Goal: Task Accomplishment & Management: Use online tool/utility

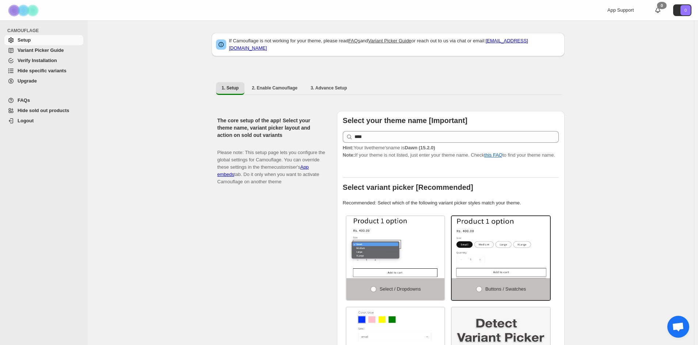
click at [37, 72] on span "Hide specific variants" at bounding box center [42, 70] width 49 height 5
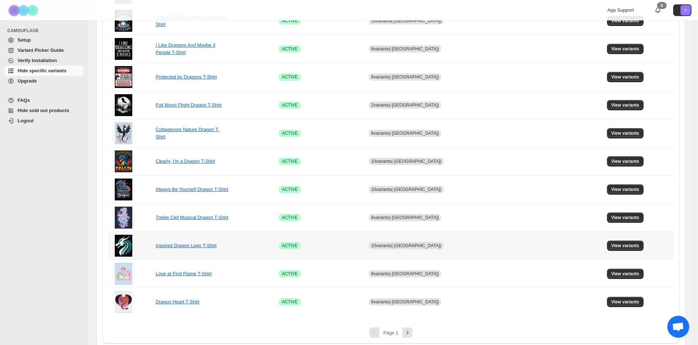
scroll to position [405, 0]
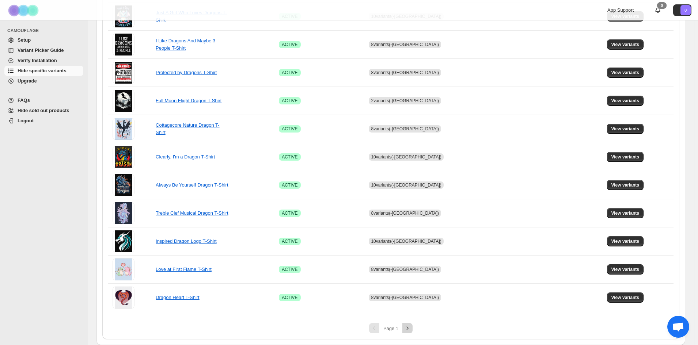
click at [411, 329] on icon "Next" at bounding box center [407, 328] width 7 height 7
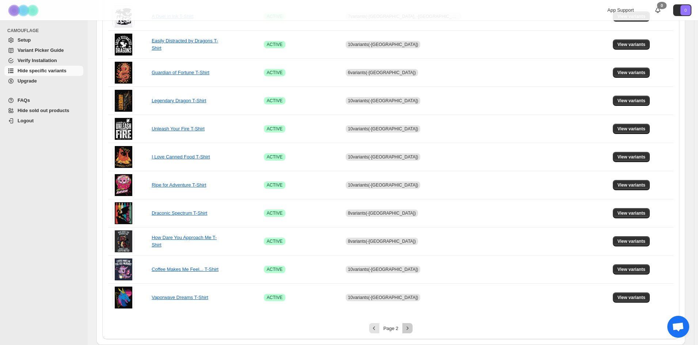
click at [411, 329] on icon "Next" at bounding box center [407, 328] width 7 height 7
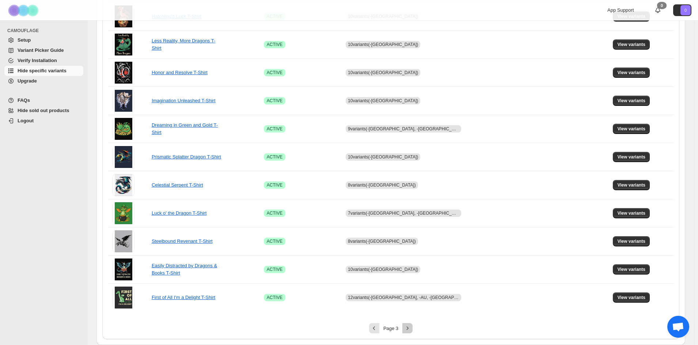
click at [411, 329] on icon "Next" at bounding box center [407, 328] width 7 height 7
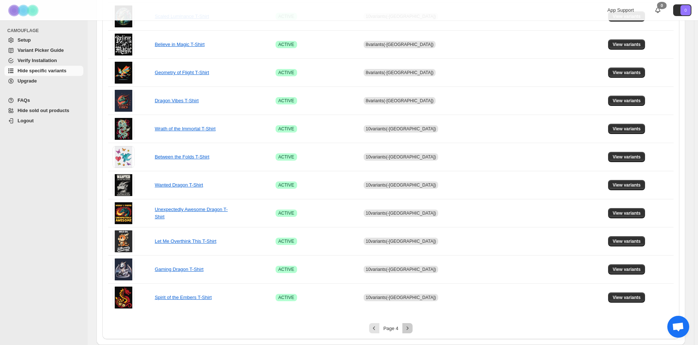
click at [411, 329] on icon "Next" at bounding box center [407, 328] width 7 height 7
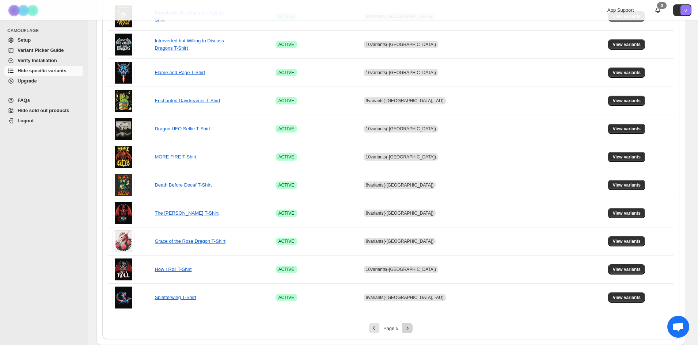
click at [411, 329] on icon "Next" at bounding box center [407, 328] width 7 height 7
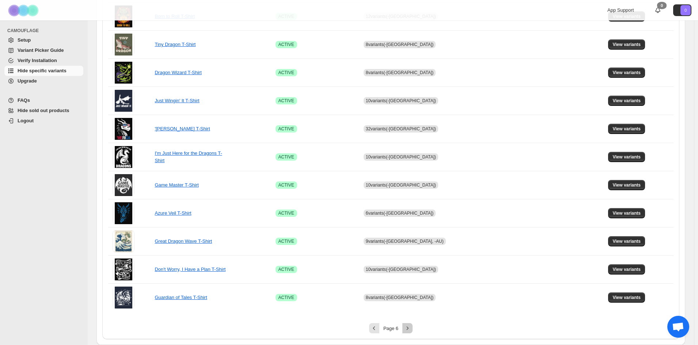
click at [411, 329] on icon "Next" at bounding box center [407, 328] width 7 height 7
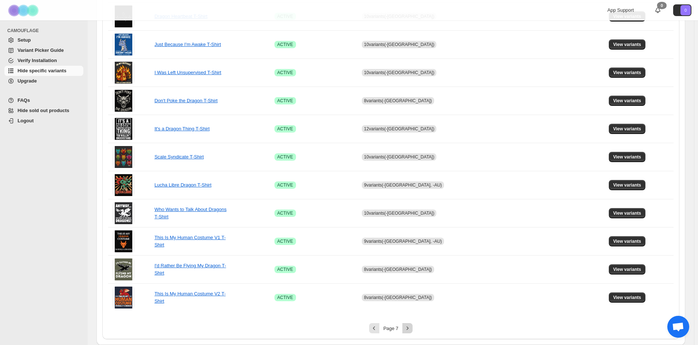
click at [411, 329] on icon "Next" at bounding box center [407, 328] width 7 height 7
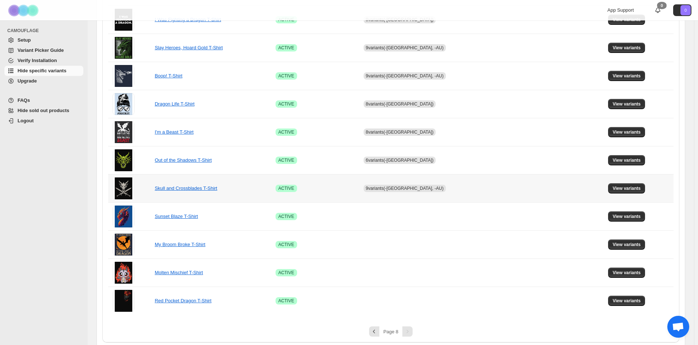
scroll to position [152, 0]
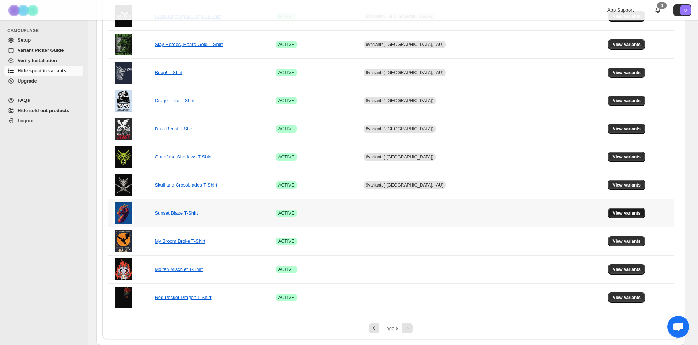
click at [620, 210] on button "View variants" at bounding box center [626, 213] width 37 height 10
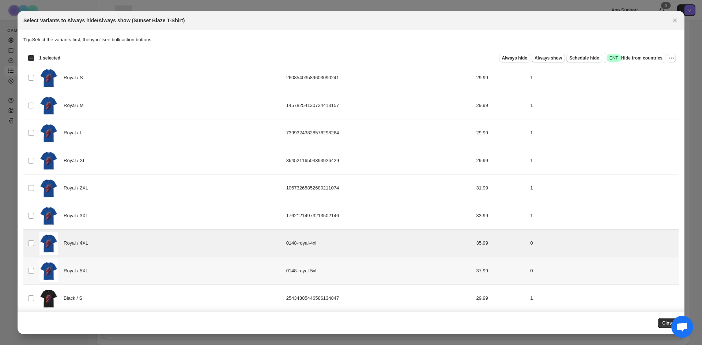
click at [109, 269] on div "Royal / 5XL" at bounding box center [160, 271] width 242 height 23
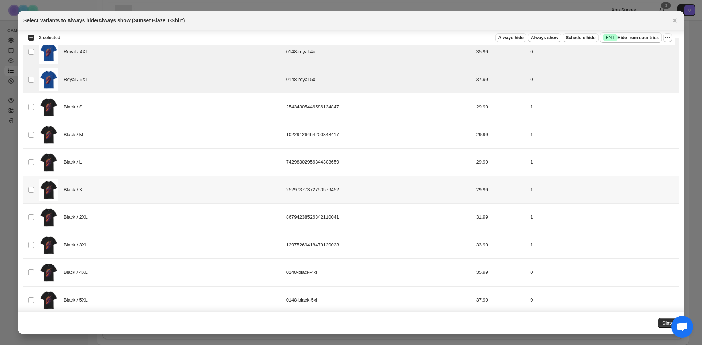
scroll to position [197, 0]
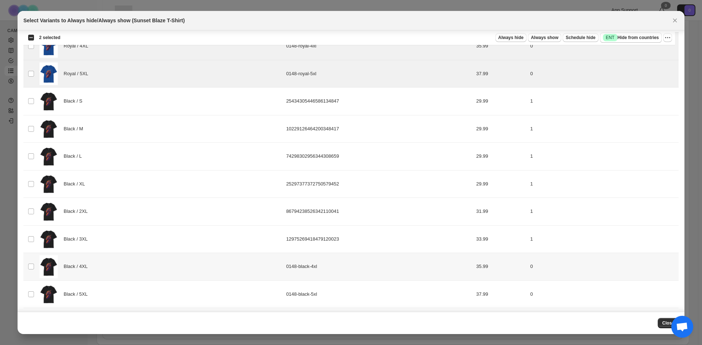
click at [119, 267] on div "Black / 4XL" at bounding box center [160, 267] width 242 height 23
click at [121, 290] on div "Black / 5XL" at bounding box center [160, 294] width 242 height 23
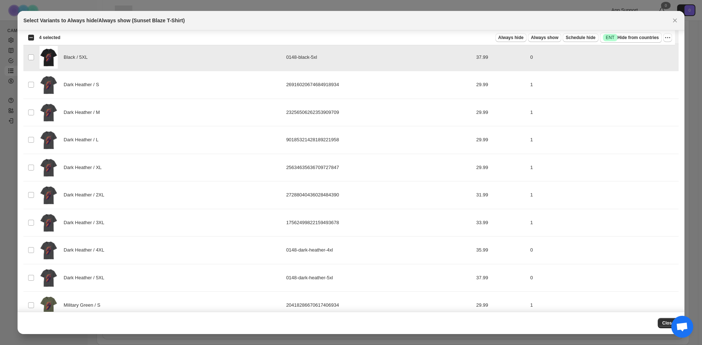
scroll to position [453, 0]
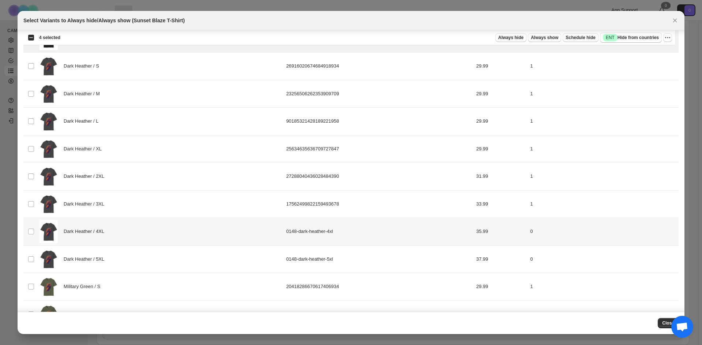
click at [135, 231] on div "Dark Heather / 4XL" at bounding box center [160, 231] width 242 height 23
click at [133, 260] on div "Dark Heather / 5XL" at bounding box center [160, 259] width 242 height 23
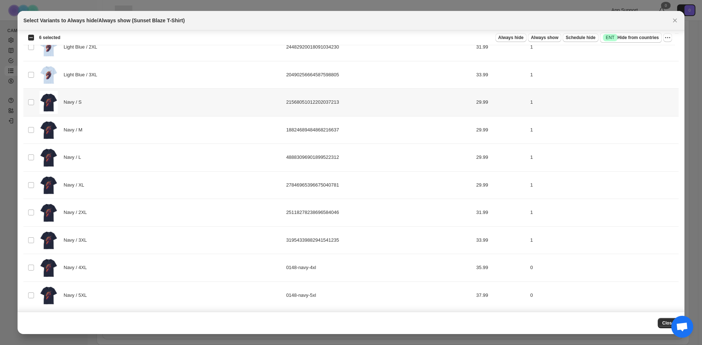
scroll to position [972, 0]
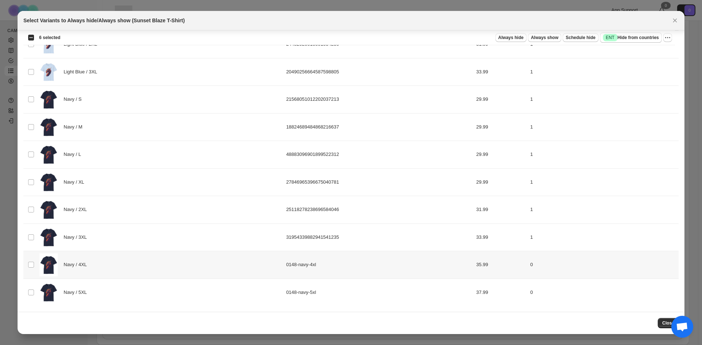
click at [122, 264] on div "Navy / 4XL" at bounding box center [160, 265] width 242 height 23
click at [124, 290] on div "Navy / 5XL" at bounding box center [160, 292] width 242 height 23
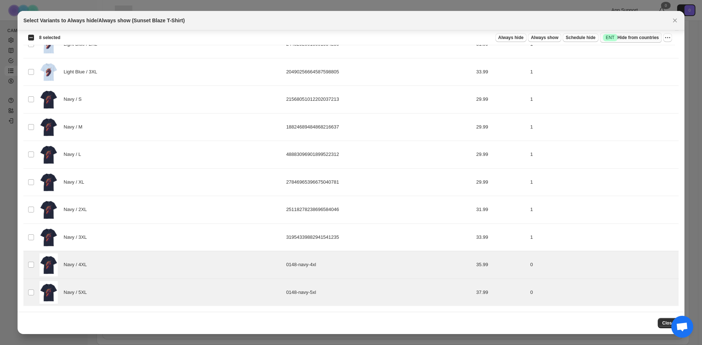
click at [654, 40] on span "Success ENT Hide from countries" at bounding box center [631, 37] width 56 height 7
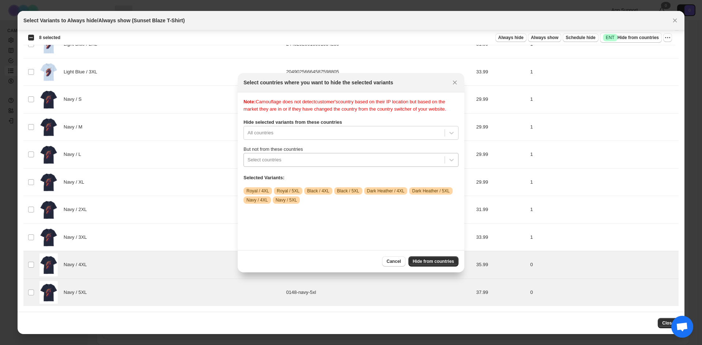
click at [340, 165] on div ":r26:" at bounding box center [343, 160] width 193 height 9
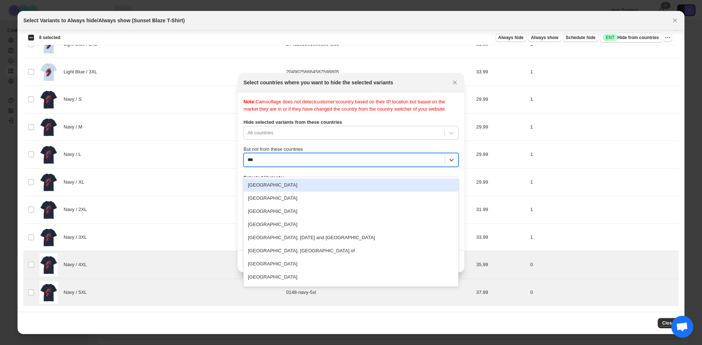
type input "****"
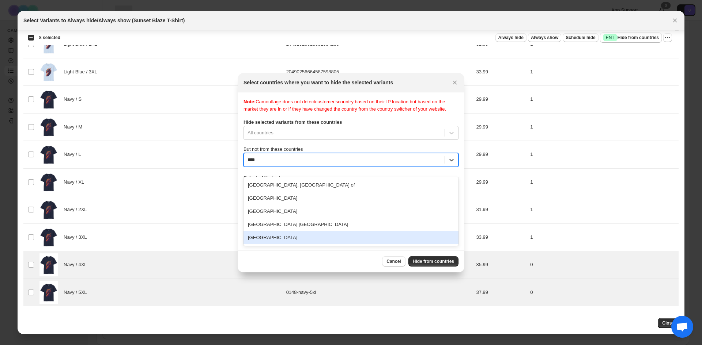
click at [321, 234] on div "[GEOGRAPHIC_DATA]" at bounding box center [350, 237] width 215 height 13
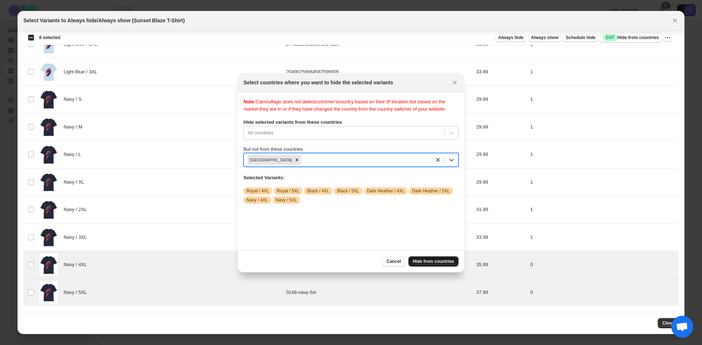
click at [432, 261] on span "Hide from countries" at bounding box center [433, 262] width 41 height 6
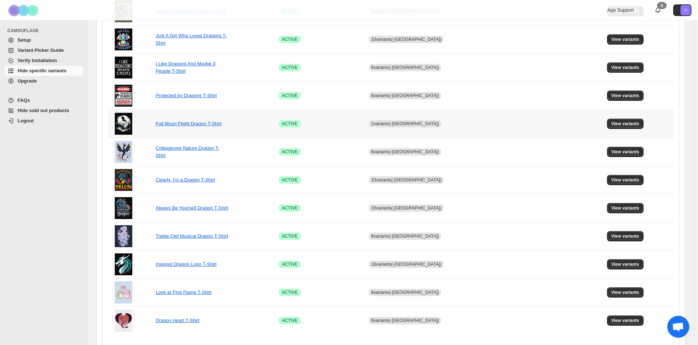
scroll to position [405, 0]
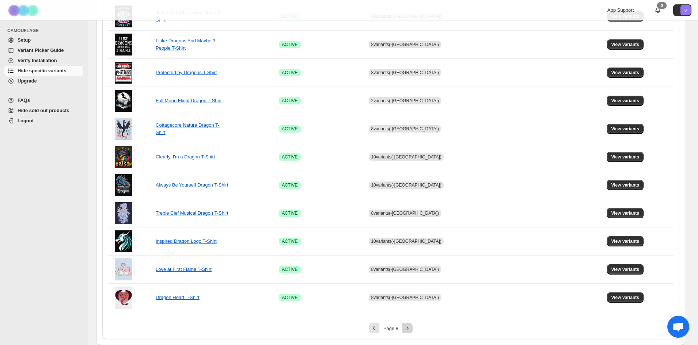
click at [411, 330] on icon "Next" at bounding box center [407, 328] width 7 height 7
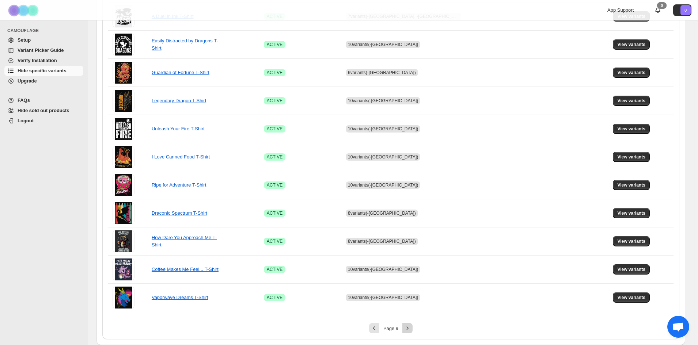
click at [411, 330] on icon "Next" at bounding box center [407, 328] width 7 height 7
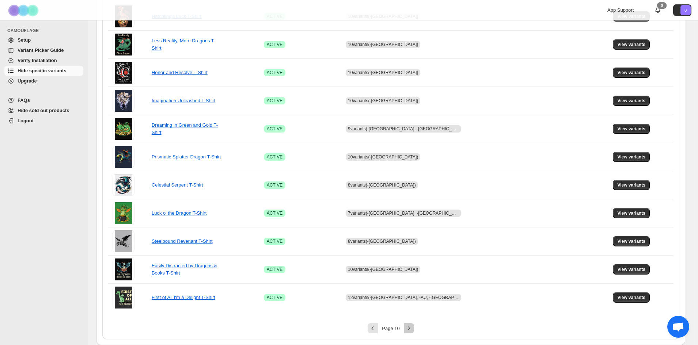
click at [410, 330] on icon "Next" at bounding box center [409, 328] width 2 height 3
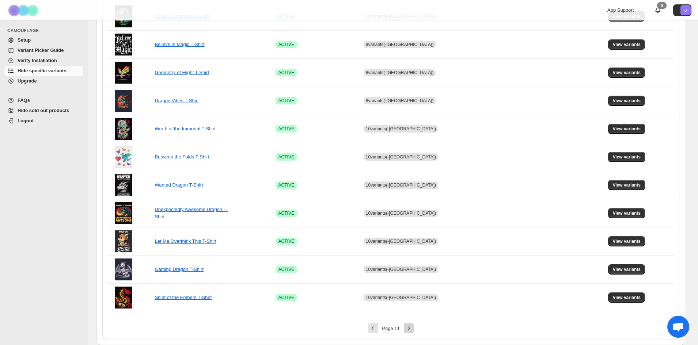
click at [411, 330] on icon "Next" at bounding box center [408, 328] width 7 height 7
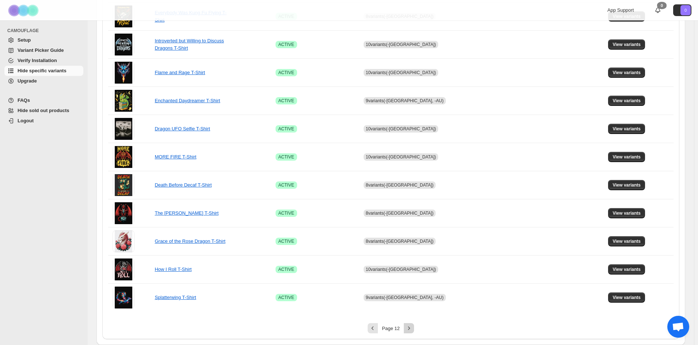
click at [410, 330] on icon "Next" at bounding box center [409, 328] width 2 height 3
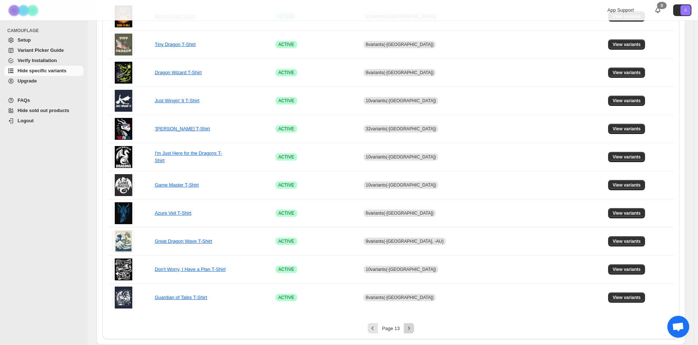
click at [410, 330] on icon "Next" at bounding box center [409, 328] width 2 height 3
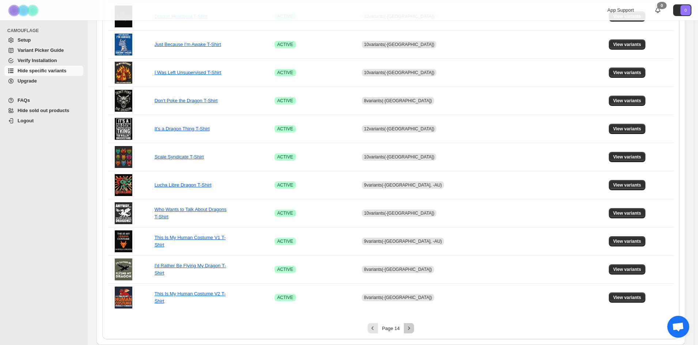
click at [410, 330] on icon "Next" at bounding box center [409, 328] width 2 height 3
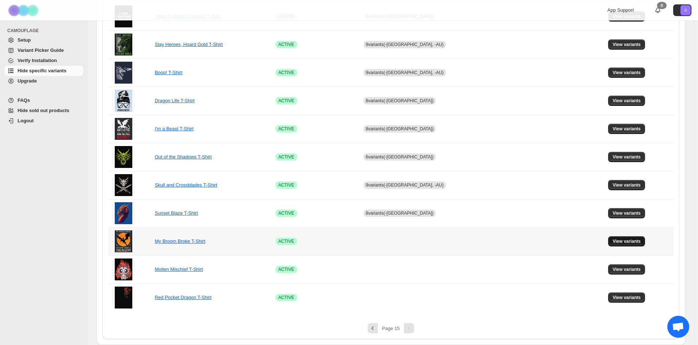
click at [615, 240] on span "View variants" at bounding box center [627, 242] width 28 height 6
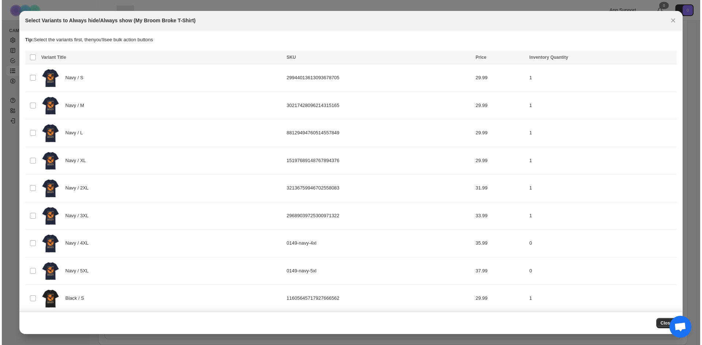
scroll to position [0, 0]
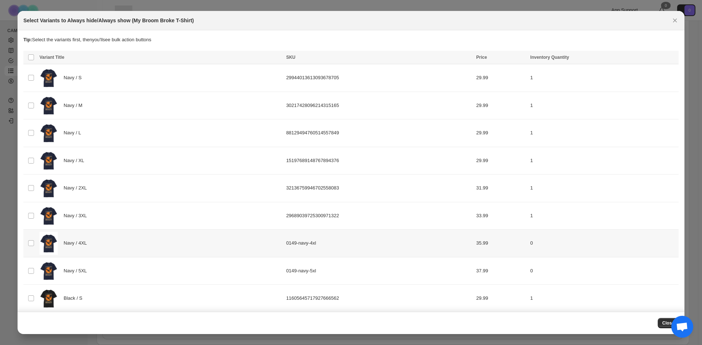
click at [171, 247] on div "Navy / 4XL" at bounding box center [160, 243] width 242 height 23
click at [173, 267] on div "Navy / 5XL" at bounding box center [160, 271] width 242 height 23
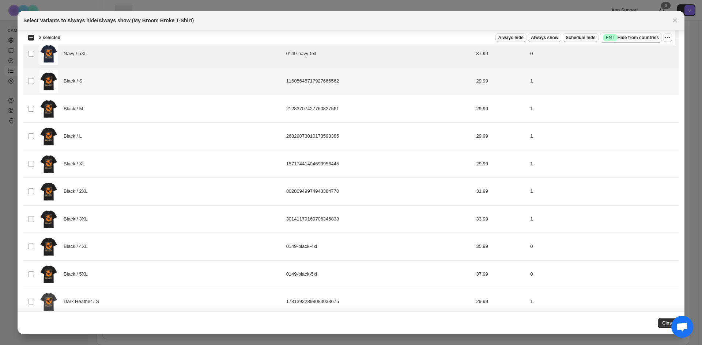
scroll to position [219, 0]
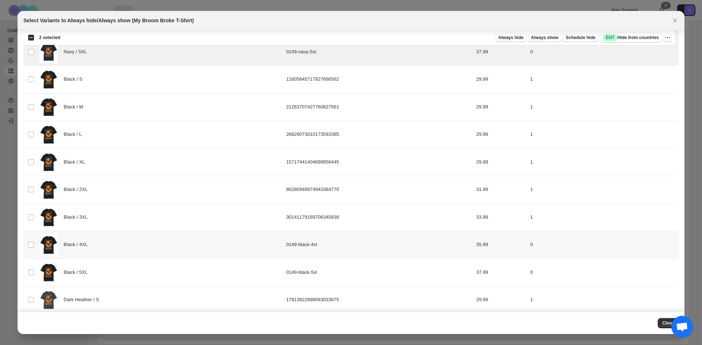
click at [173, 245] on div "Black / 4XL" at bounding box center [160, 245] width 242 height 23
click at [170, 270] on div "Black / 5XL" at bounding box center [160, 272] width 242 height 23
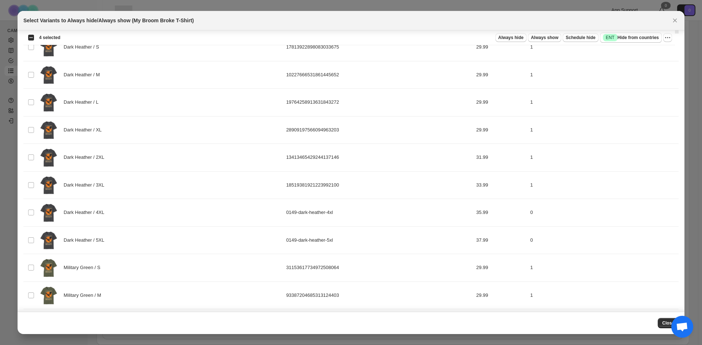
scroll to position [475, 0]
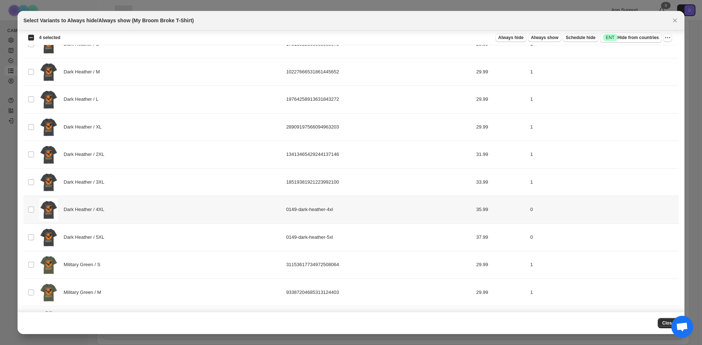
click at [169, 213] on div "Dark Heather / 4XL" at bounding box center [160, 210] width 242 height 23
click at [166, 237] on div "Dark Heather / 5XL" at bounding box center [160, 237] width 242 height 23
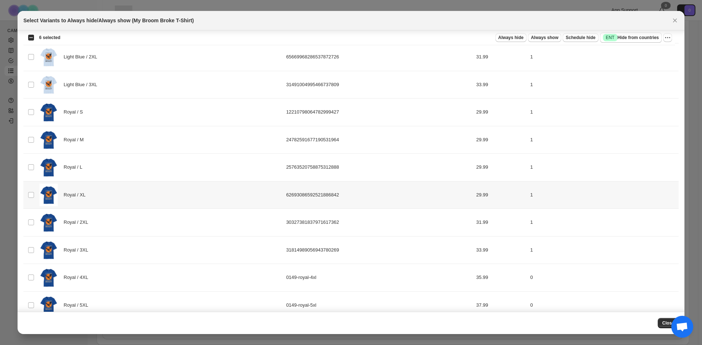
scroll to position [972, 0]
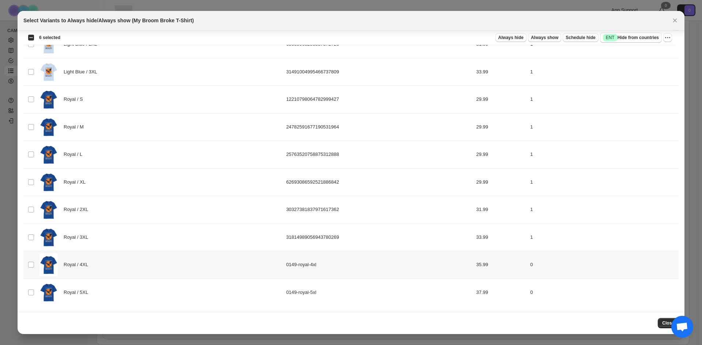
click at [151, 263] on div "Royal / 4XL" at bounding box center [160, 265] width 242 height 23
click at [148, 296] on div "Royal / 5XL" at bounding box center [160, 292] width 242 height 23
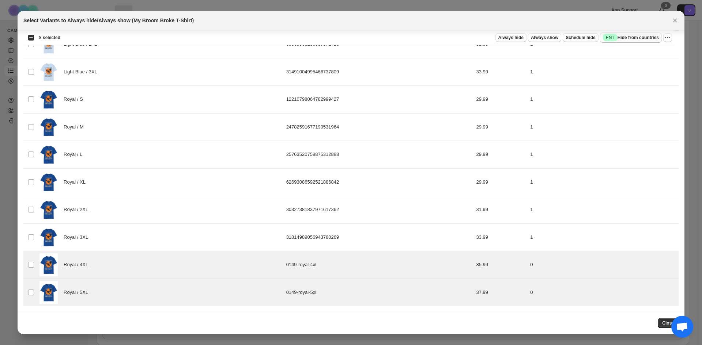
click at [634, 40] on span "Success ENT Hide from countries" at bounding box center [631, 37] width 56 height 7
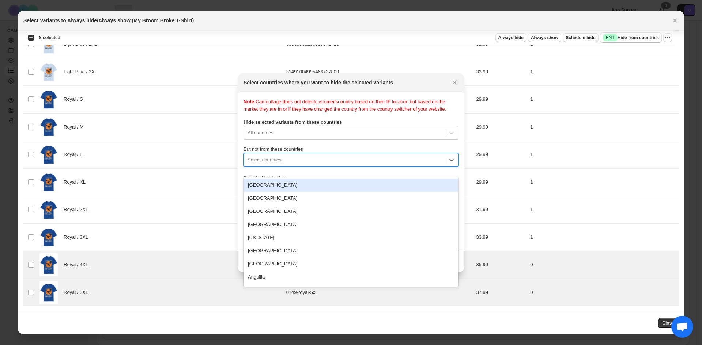
click at [373, 165] on div ":r4d:" at bounding box center [343, 160] width 193 height 9
type input "****"
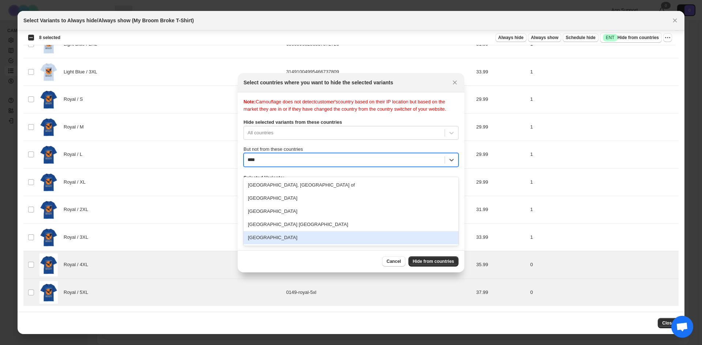
click at [307, 238] on div "[GEOGRAPHIC_DATA]" at bounding box center [350, 237] width 215 height 13
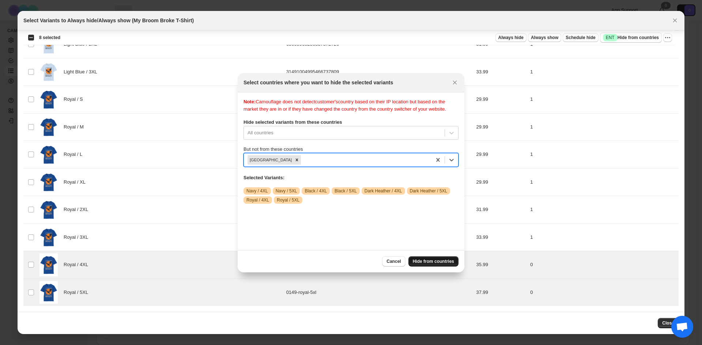
click at [427, 259] on span "Hide from countries" at bounding box center [433, 262] width 41 height 6
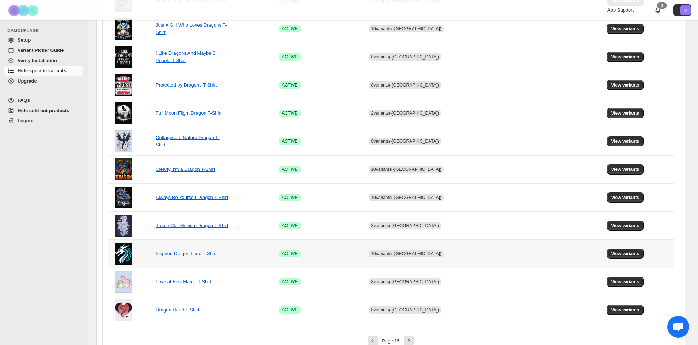
scroll to position [405, 0]
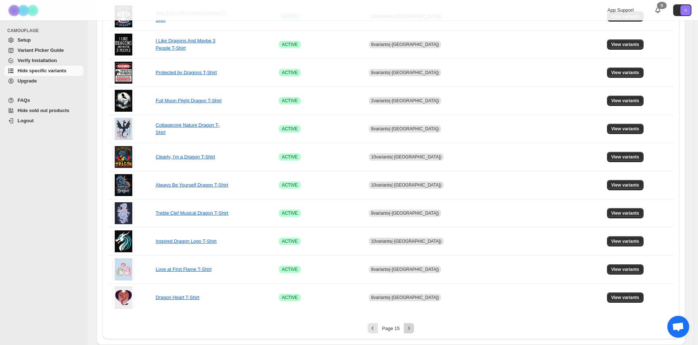
click at [412, 329] on icon "Next" at bounding box center [408, 328] width 7 height 7
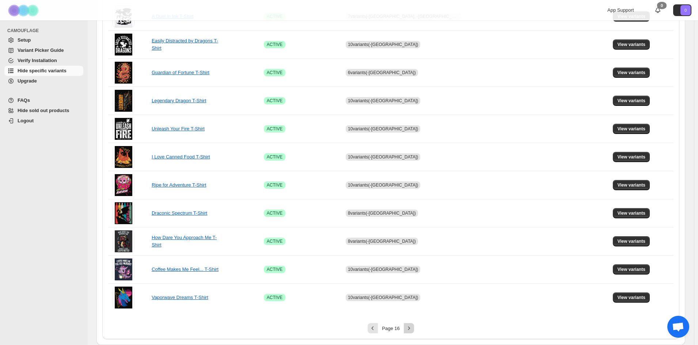
click at [412, 329] on icon "Next" at bounding box center [408, 328] width 7 height 7
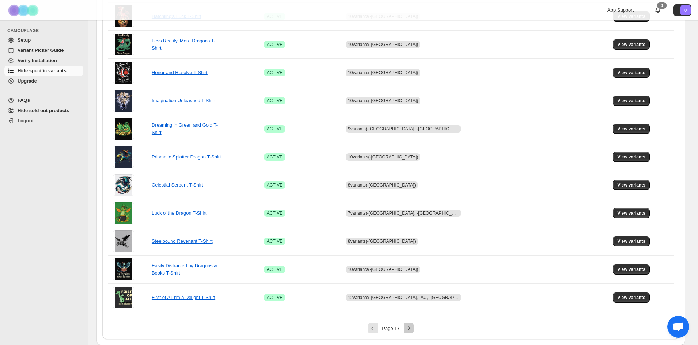
click at [412, 329] on icon "Next" at bounding box center [408, 328] width 7 height 7
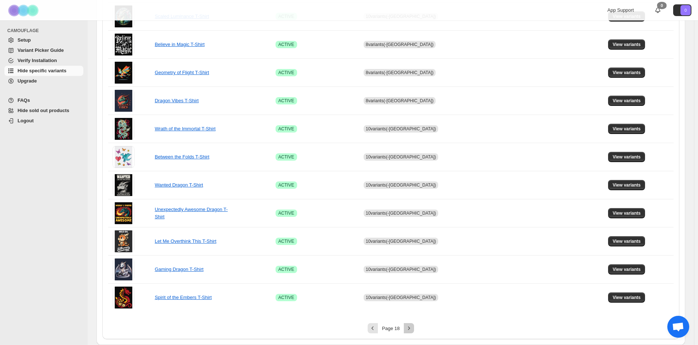
click at [412, 329] on icon "Next" at bounding box center [408, 328] width 7 height 7
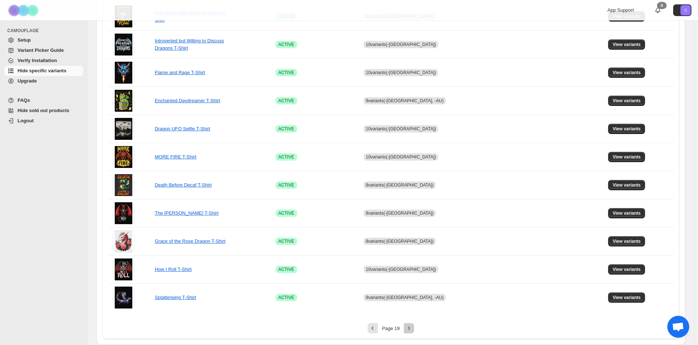
click at [412, 329] on icon "Next" at bounding box center [408, 328] width 7 height 7
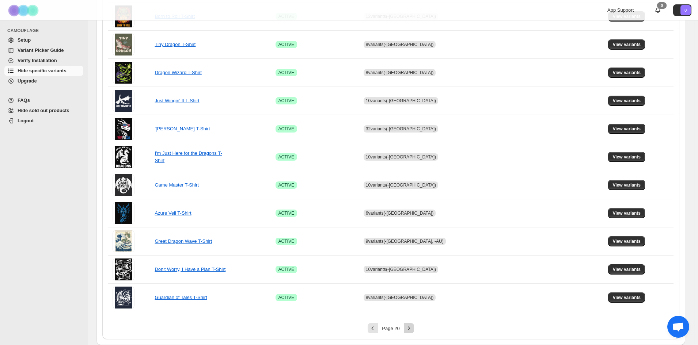
click at [410, 329] on icon "Next" at bounding box center [409, 328] width 2 height 3
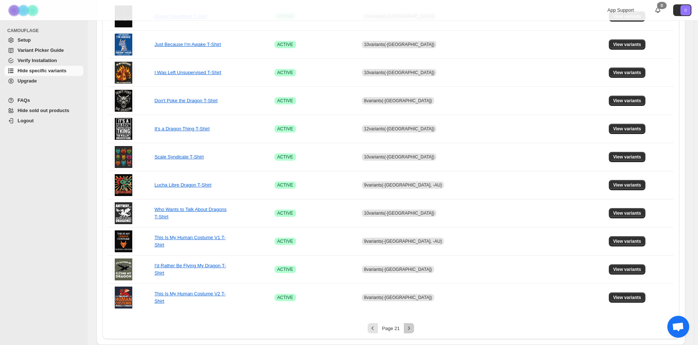
click at [412, 329] on icon "Next" at bounding box center [408, 328] width 7 height 7
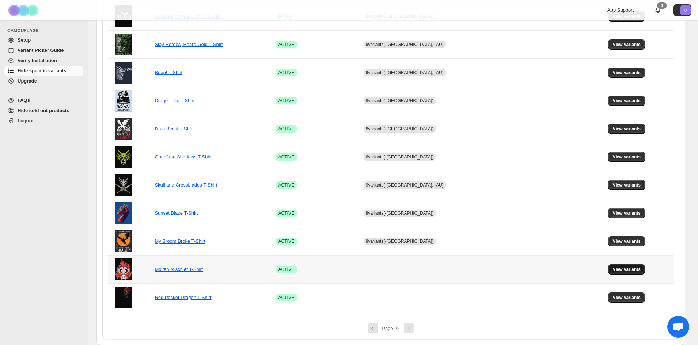
click at [622, 266] on button "View variants" at bounding box center [626, 270] width 37 height 10
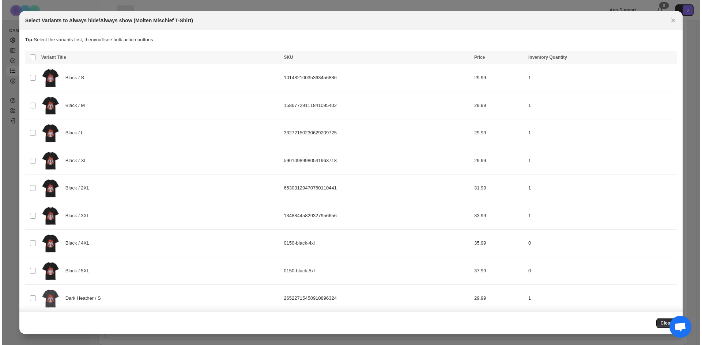
scroll to position [0, 0]
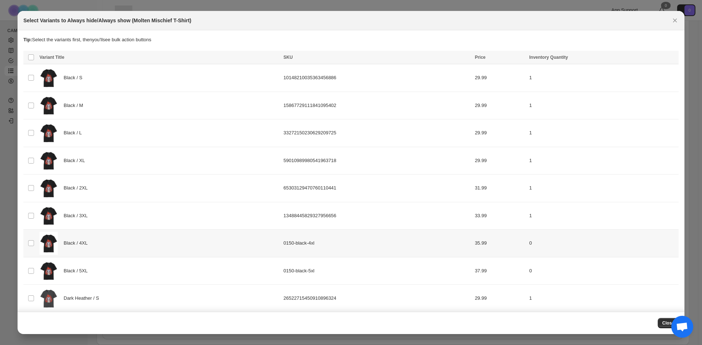
click at [144, 237] on div "Black / 4XL" at bounding box center [158, 243] width 239 height 23
click at [142, 264] on div "Black / 5XL" at bounding box center [158, 271] width 239 height 23
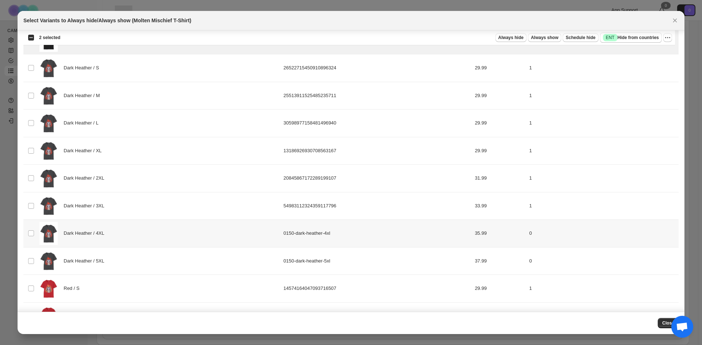
scroll to position [234, 0]
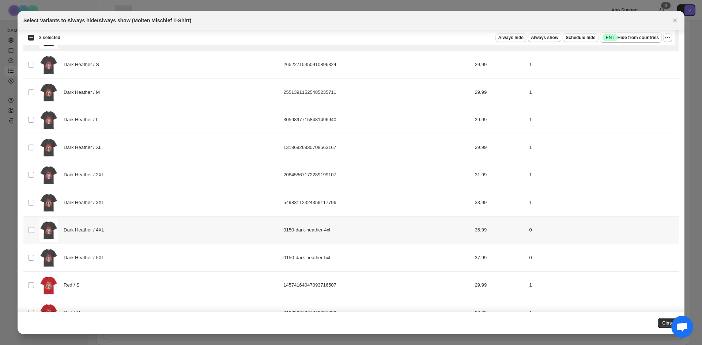
click at [145, 224] on div "Dark Heather / 4XL" at bounding box center [158, 230] width 239 height 23
click at [144, 257] on div "Dark Heather / 5XL" at bounding box center [158, 258] width 239 height 23
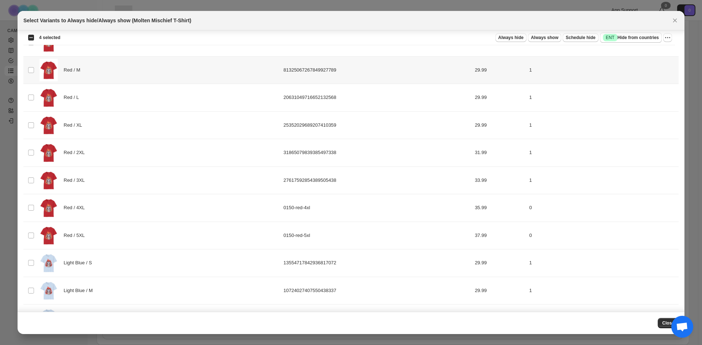
scroll to position [490, 0]
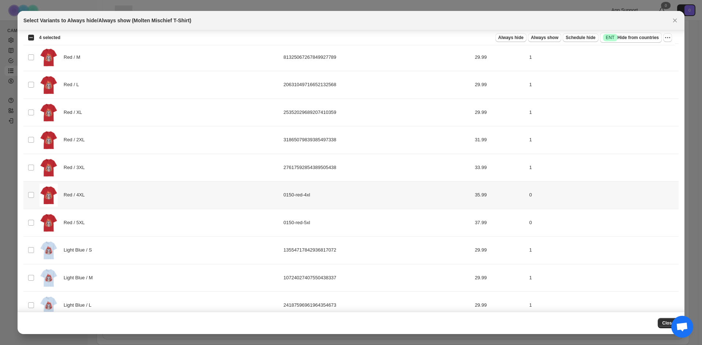
click at [160, 196] on div "Red / 4XL" at bounding box center [158, 195] width 239 height 23
click at [167, 228] on div "Red / 5XL" at bounding box center [158, 223] width 239 height 23
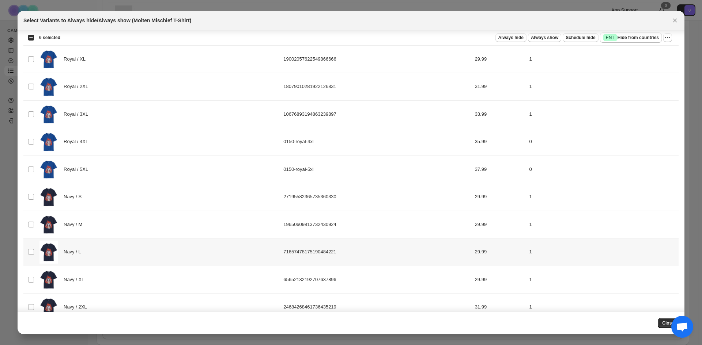
scroll to position [929, 0]
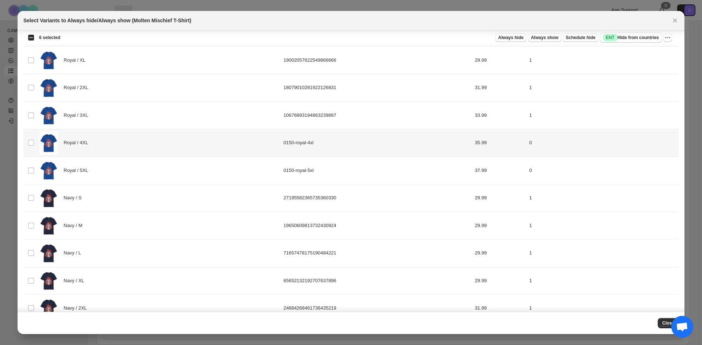
click at [135, 145] on div "Royal / 4XL" at bounding box center [158, 143] width 239 height 23
click at [139, 170] on div "Royal / 5XL" at bounding box center [158, 170] width 239 height 23
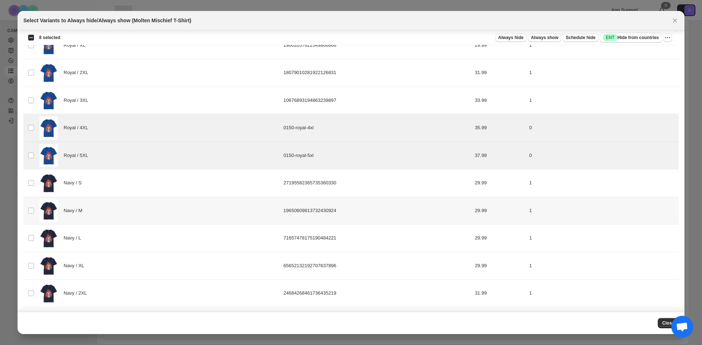
scroll to position [1027, 0]
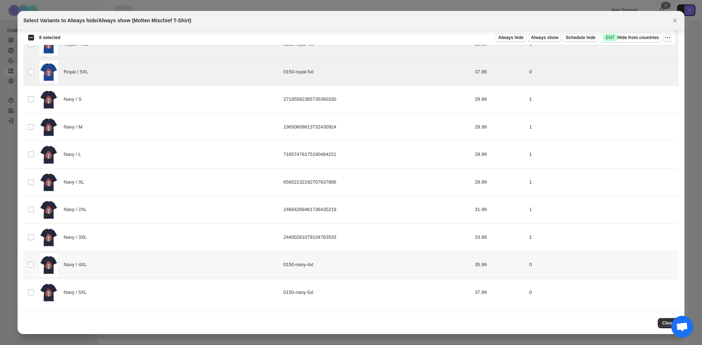
click at [132, 273] on div "Navy / 4XL" at bounding box center [158, 265] width 239 height 23
click at [130, 298] on div "Navy / 5XL" at bounding box center [158, 292] width 239 height 23
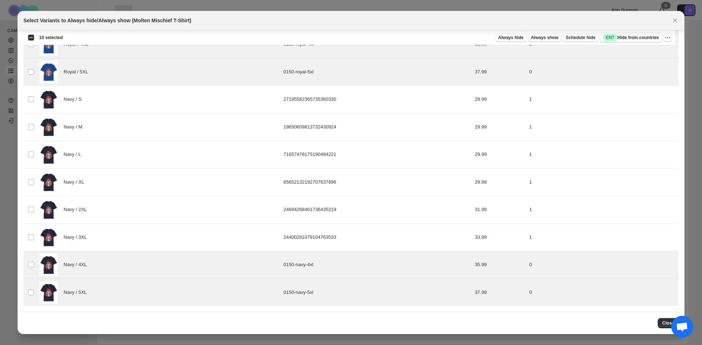
click at [645, 33] on button "Success ENT Hide from countries" at bounding box center [631, 38] width 62 height 10
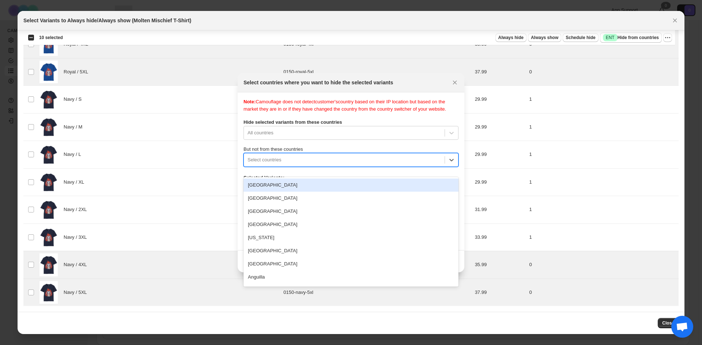
click at [341, 165] on div ":r6m:" at bounding box center [343, 160] width 193 height 9
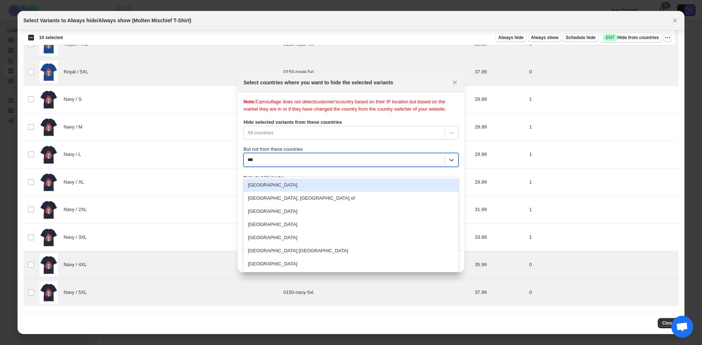
type input "****"
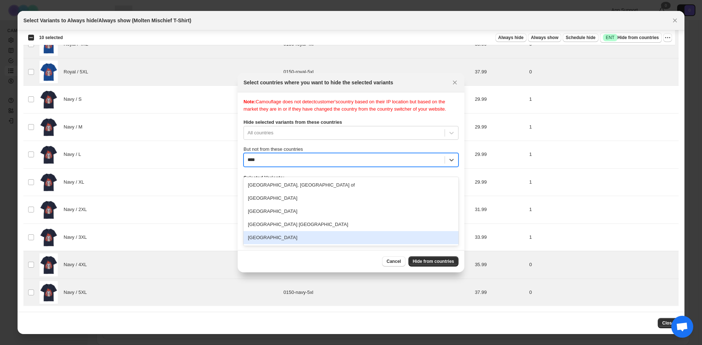
click at [313, 238] on div "[GEOGRAPHIC_DATA]" at bounding box center [350, 237] width 215 height 13
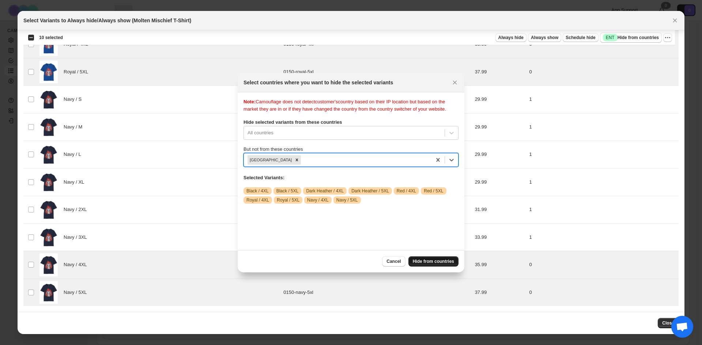
click at [428, 258] on button "Hide from countries" at bounding box center [433, 262] width 50 height 10
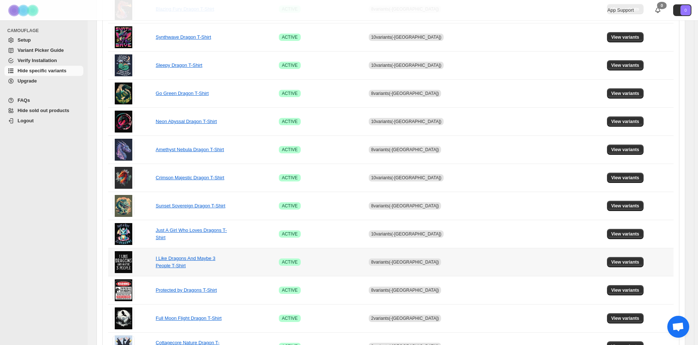
scroll to position [405, 0]
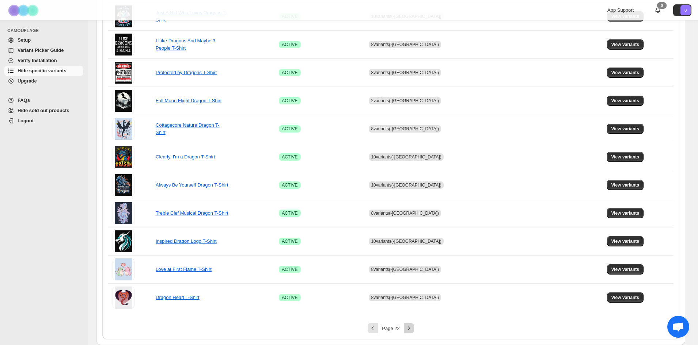
click at [411, 325] on button "Next" at bounding box center [409, 329] width 10 height 10
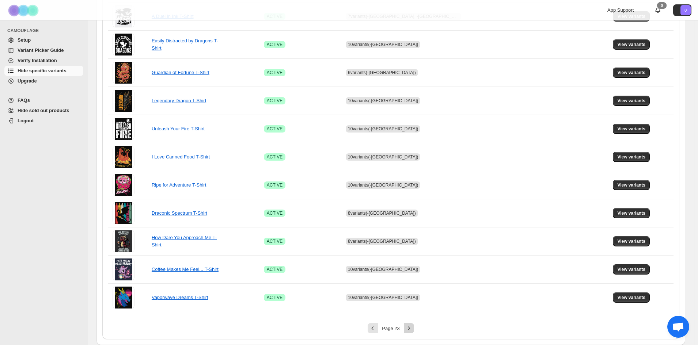
click at [413, 328] on icon "Next" at bounding box center [408, 328] width 7 height 7
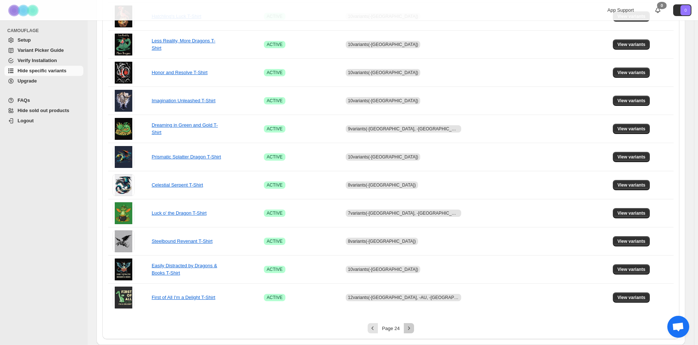
click at [413, 328] on icon "Next" at bounding box center [408, 328] width 7 height 7
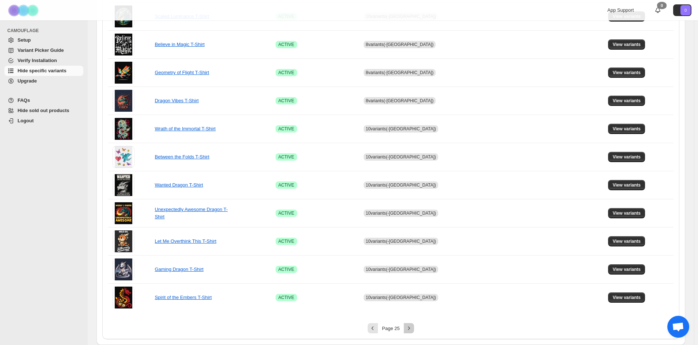
click at [413, 328] on icon "Next" at bounding box center [408, 328] width 7 height 7
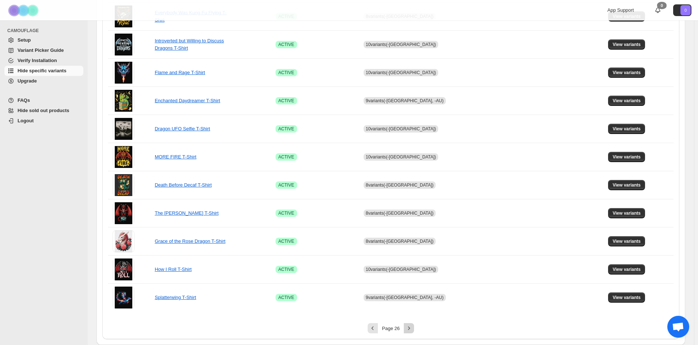
click at [413, 328] on icon "Next" at bounding box center [408, 328] width 7 height 7
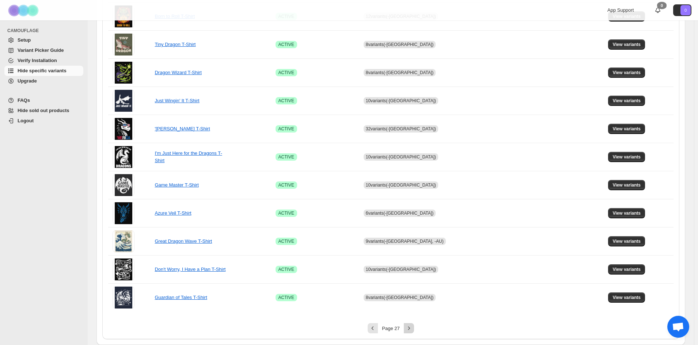
click at [413, 328] on icon "Next" at bounding box center [408, 328] width 7 height 7
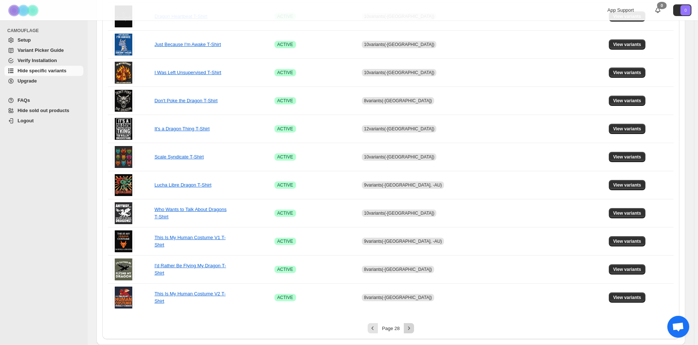
click at [413, 328] on icon "Next" at bounding box center [408, 328] width 7 height 7
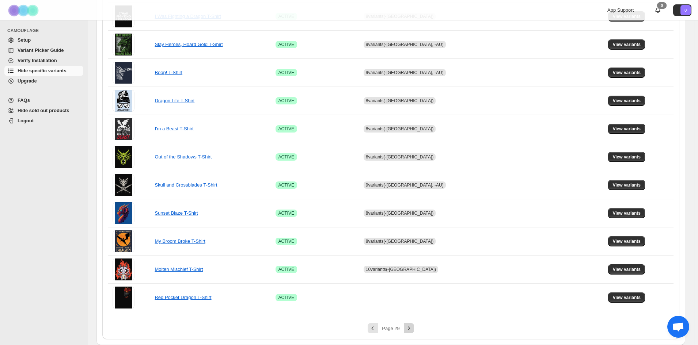
scroll to position [152, 0]
click at [414, 328] on div "Pagination" at bounding box center [409, 329] width 10 height 10
click at [634, 294] on button "View variants" at bounding box center [626, 298] width 37 height 10
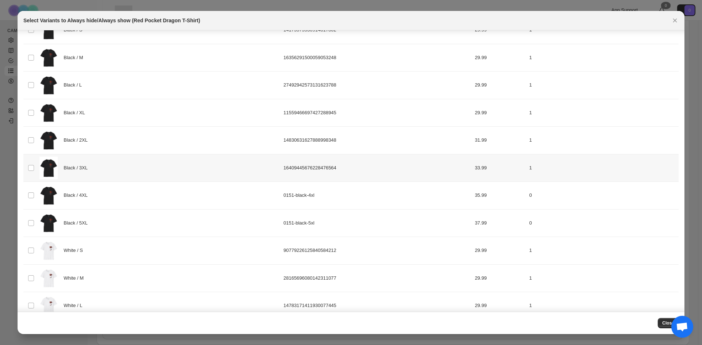
scroll to position [50, 0]
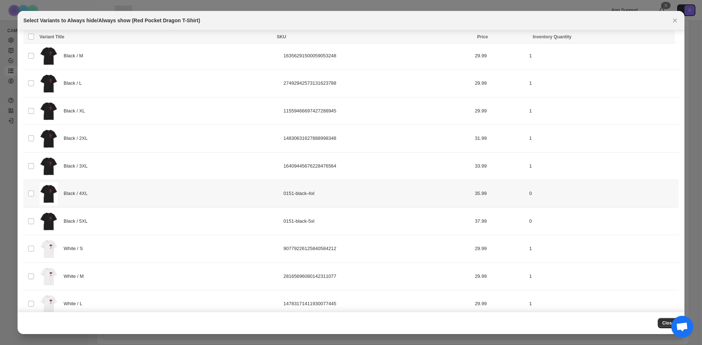
click at [131, 196] on div "Black / 4XL" at bounding box center [158, 193] width 239 height 23
click at [132, 224] on div "Black / 5XL" at bounding box center [158, 221] width 239 height 23
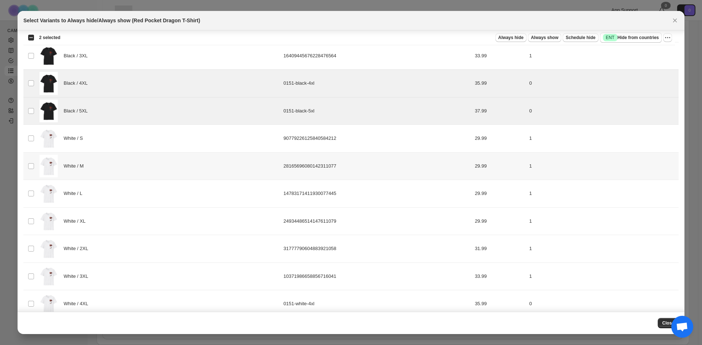
scroll to position [233, 0]
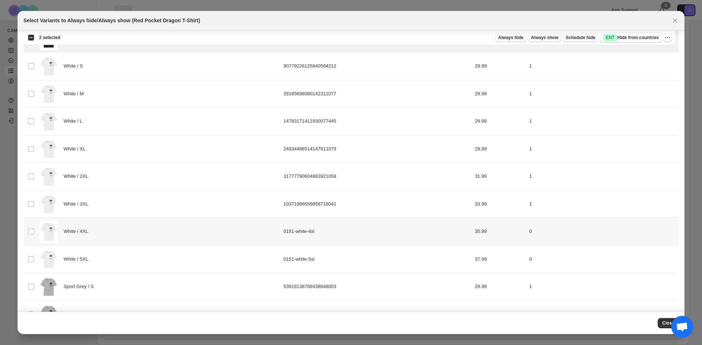
click at [137, 235] on div "White / 4XL" at bounding box center [158, 231] width 239 height 23
click at [135, 252] on div "White / 5XL" at bounding box center [158, 259] width 239 height 23
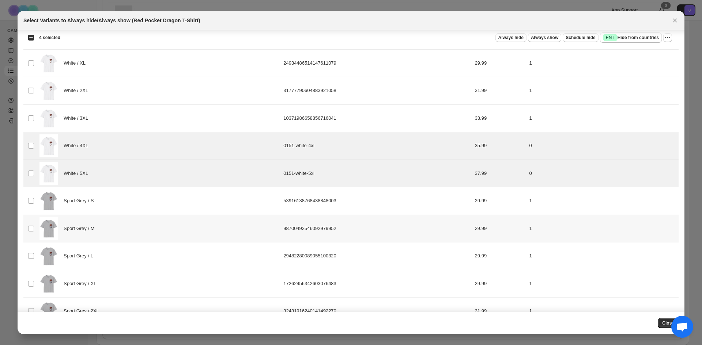
scroll to position [452, 0]
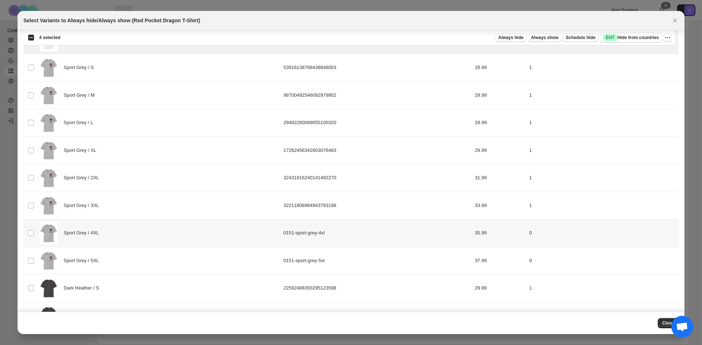
click at [141, 230] on div "Sport Grey / 4XL" at bounding box center [158, 233] width 239 height 23
click at [142, 266] on div "Sport Grey / 5XL" at bounding box center [158, 261] width 239 height 23
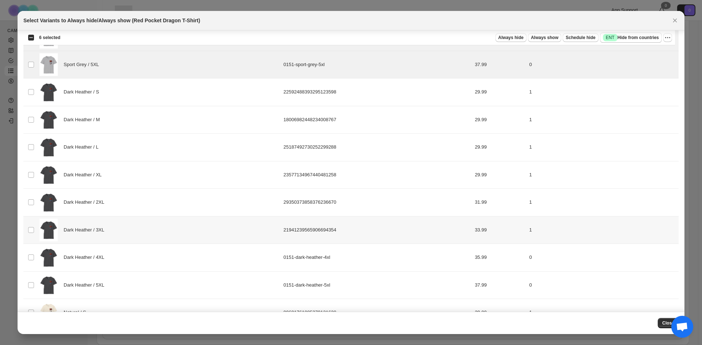
scroll to position [671, 0]
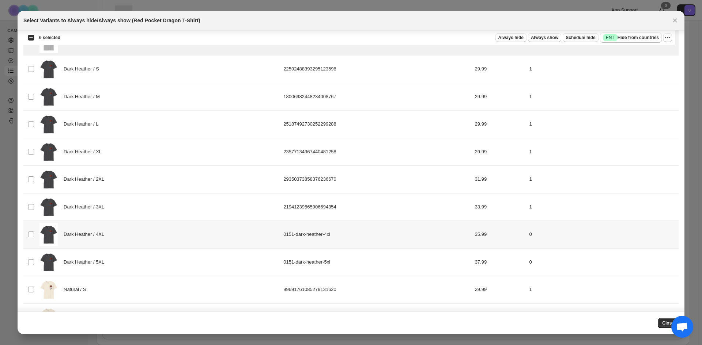
click at [147, 228] on div "Dark Heather / 4XL" at bounding box center [158, 234] width 239 height 23
click at [146, 258] on div "Dark Heather / 5XL" at bounding box center [158, 262] width 239 height 23
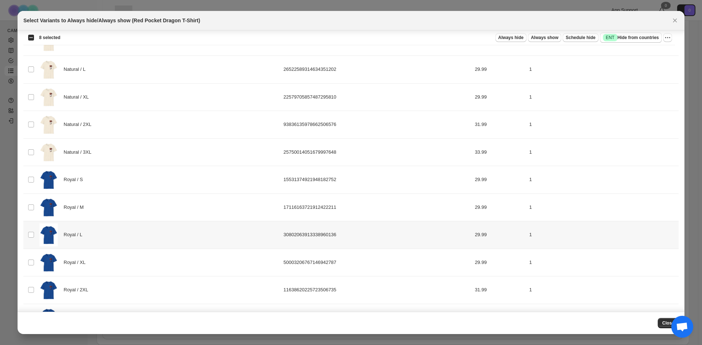
scroll to position [1027, 0]
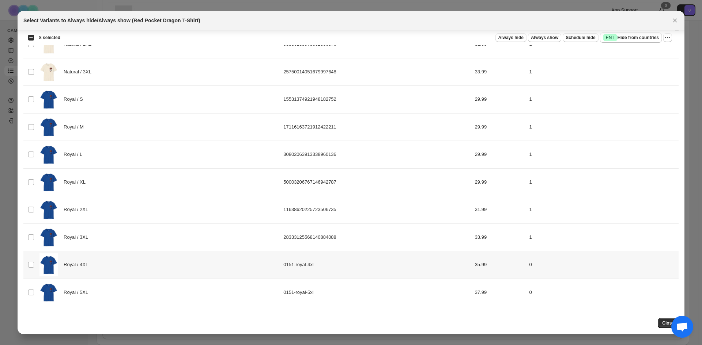
click at [152, 261] on div "Royal / 4XL" at bounding box center [158, 265] width 239 height 23
click at [148, 290] on div "Royal / 5XL" at bounding box center [158, 292] width 239 height 23
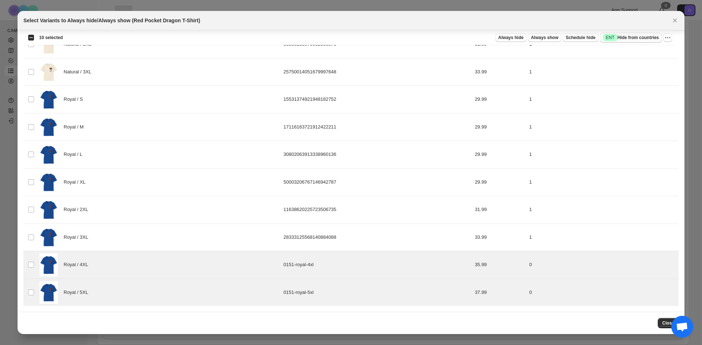
click at [644, 34] on span "Success ENT Hide from countries" at bounding box center [631, 37] width 56 height 7
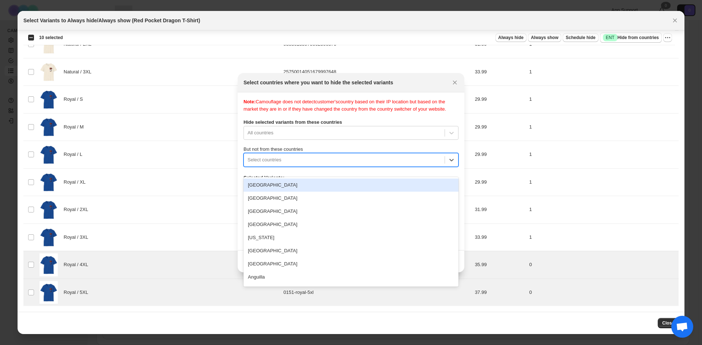
click at [345, 163] on div ":r8v:" at bounding box center [343, 160] width 193 height 9
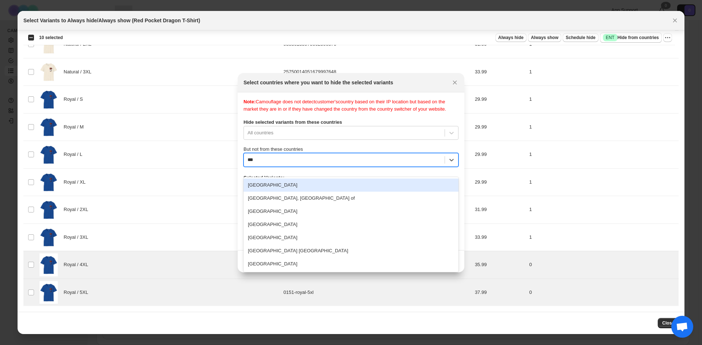
type input "****"
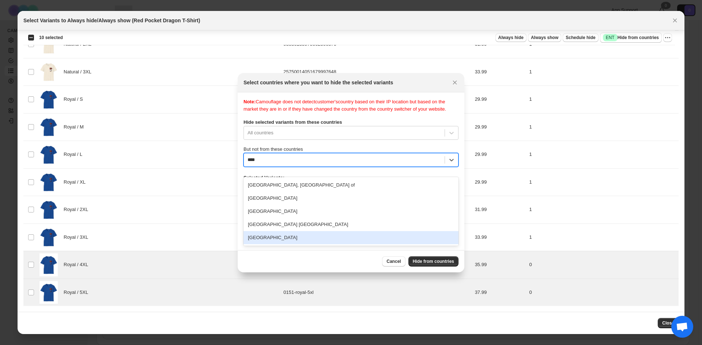
click at [345, 237] on div "[GEOGRAPHIC_DATA]" at bounding box center [350, 237] width 215 height 13
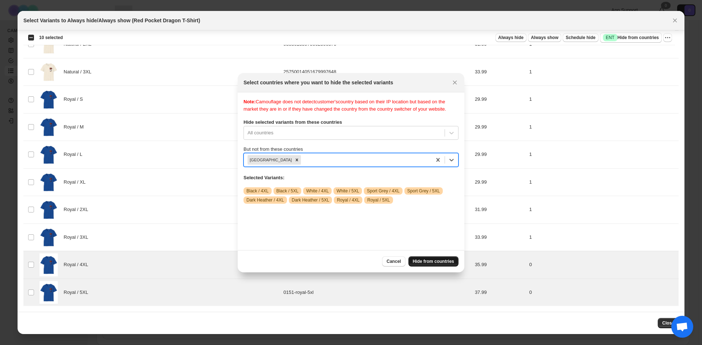
click at [434, 257] on button "Hide from countries" at bounding box center [433, 262] width 50 height 10
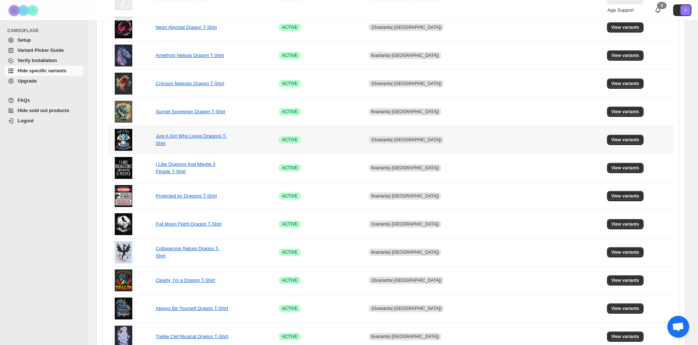
scroll to position [405, 0]
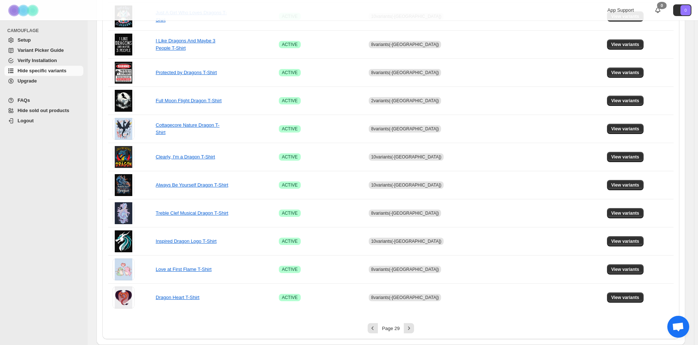
click at [409, 336] on div "**********" at bounding box center [390, 18] width 577 height 642
click at [411, 330] on icon "Next" at bounding box center [408, 328] width 7 height 7
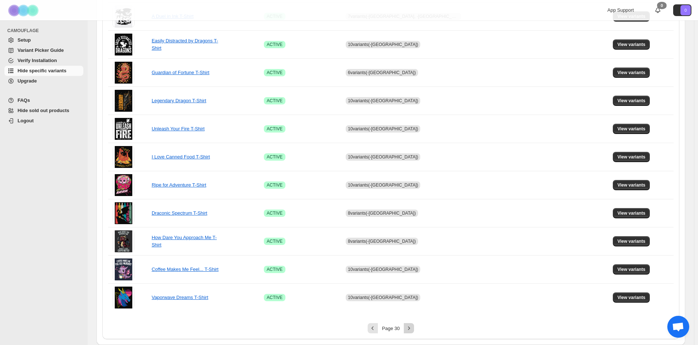
click at [413, 328] on icon "Next" at bounding box center [408, 328] width 7 height 7
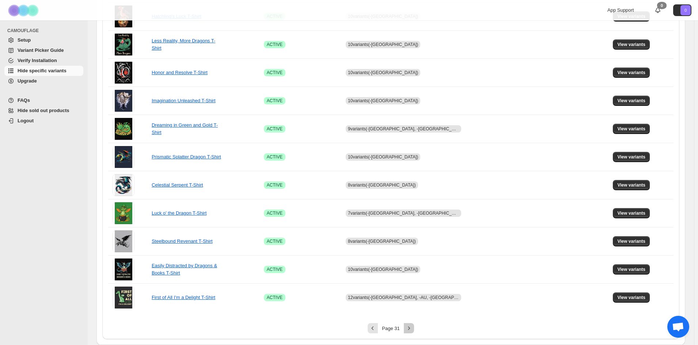
click at [413, 328] on icon "Next" at bounding box center [408, 328] width 7 height 7
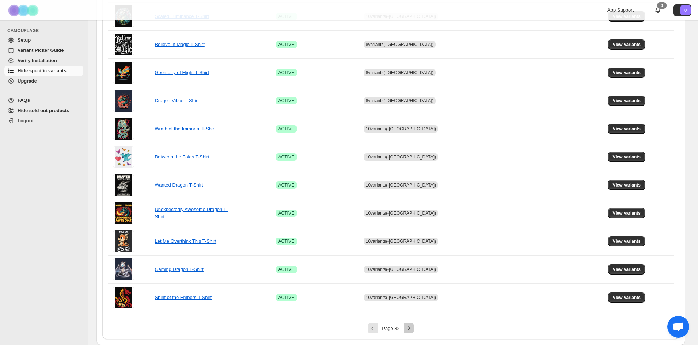
click at [413, 328] on icon "Next" at bounding box center [408, 328] width 7 height 7
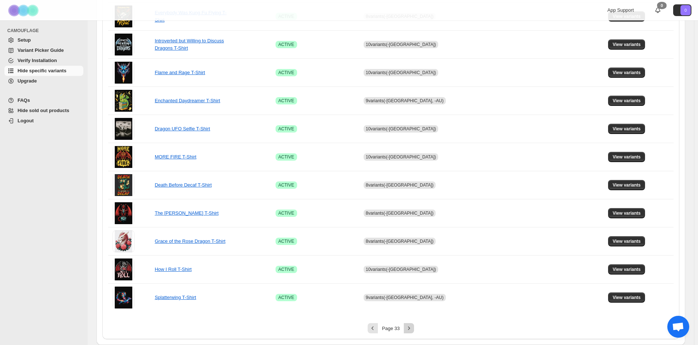
click at [413, 328] on icon "Next" at bounding box center [408, 328] width 7 height 7
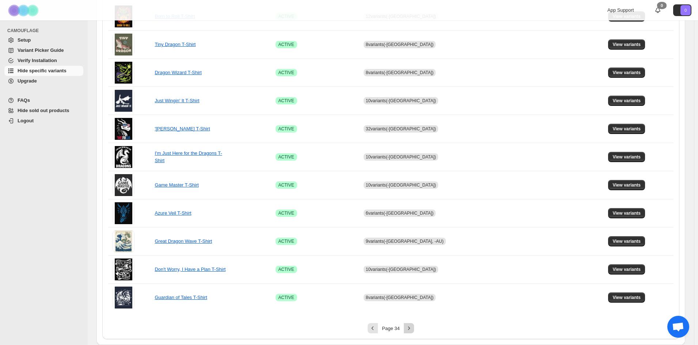
click at [413, 328] on icon "Next" at bounding box center [408, 328] width 7 height 7
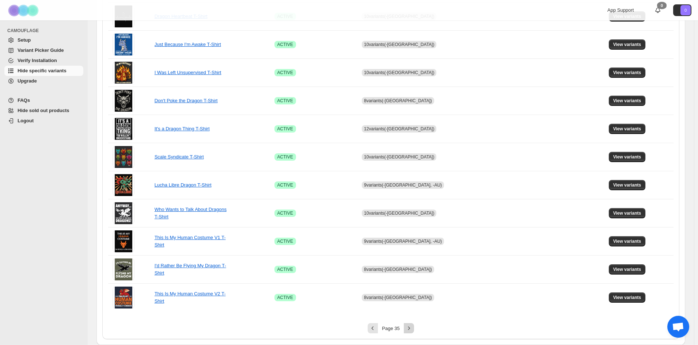
click at [413, 328] on icon "Next" at bounding box center [408, 328] width 7 height 7
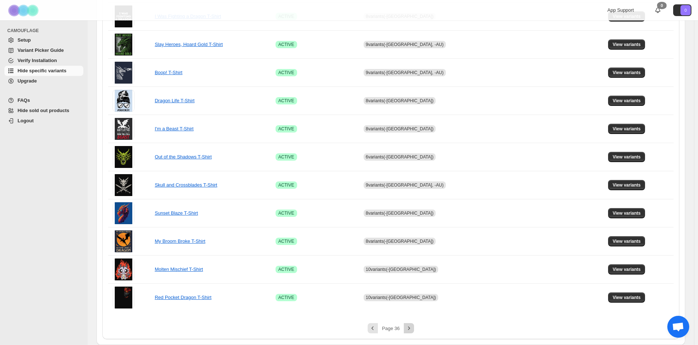
scroll to position [152, 0]
click at [614, 295] on span "View variants" at bounding box center [627, 298] width 28 height 6
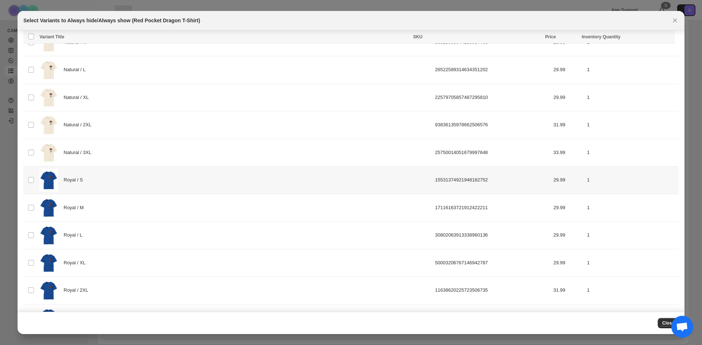
scroll to position [951, 0]
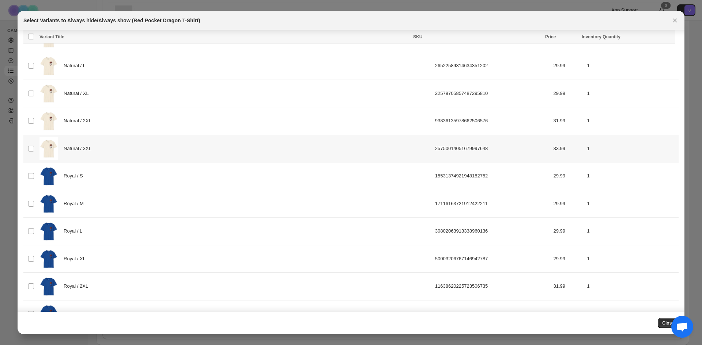
click at [172, 144] on div "Natural / 3XL" at bounding box center [234, 148] width 391 height 23
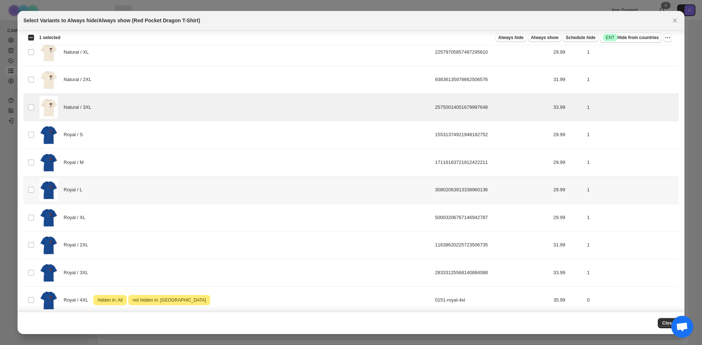
scroll to position [991, 0]
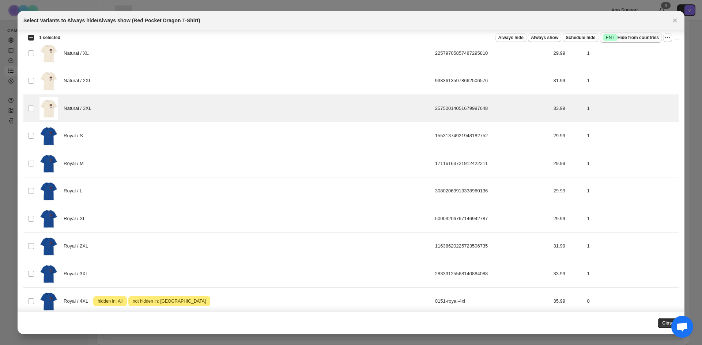
click at [644, 36] on span "Success ENT Hide from countries" at bounding box center [631, 37] width 56 height 7
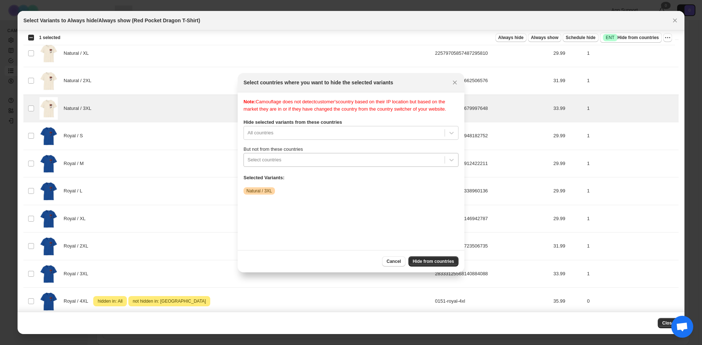
click at [320, 165] on div ":rb8:" at bounding box center [343, 160] width 193 height 9
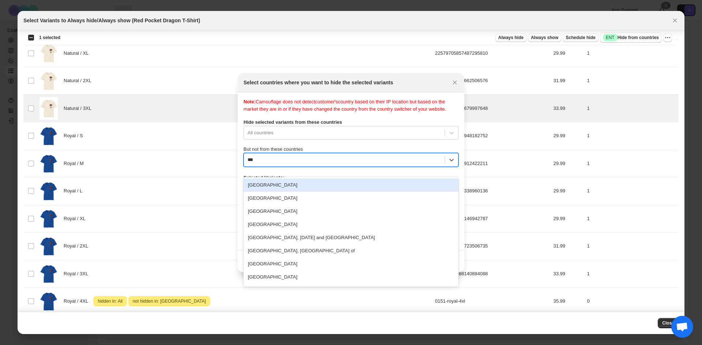
type input "****"
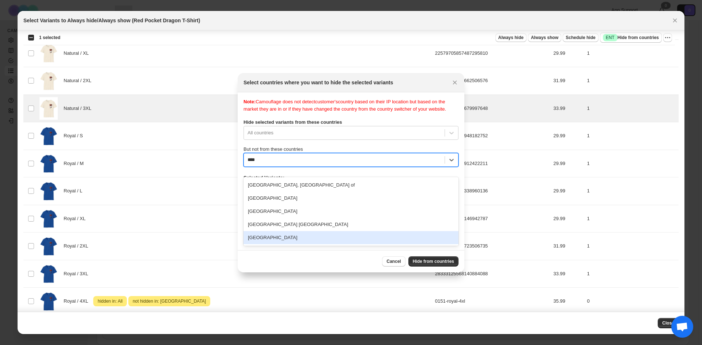
click at [332, 242] on div "[GEOGRAPHIC_DATA]" at bounding box center [350, 237] width 215 height 13
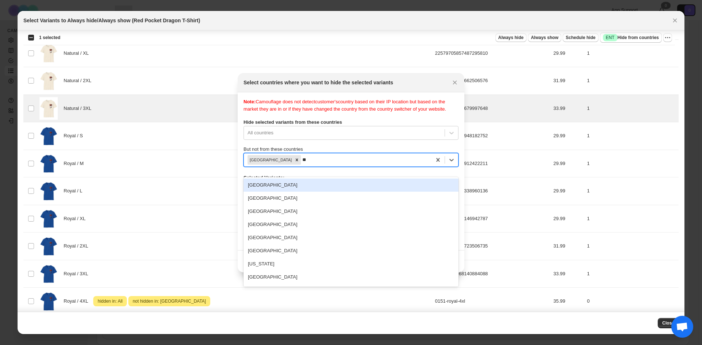
type input "***"
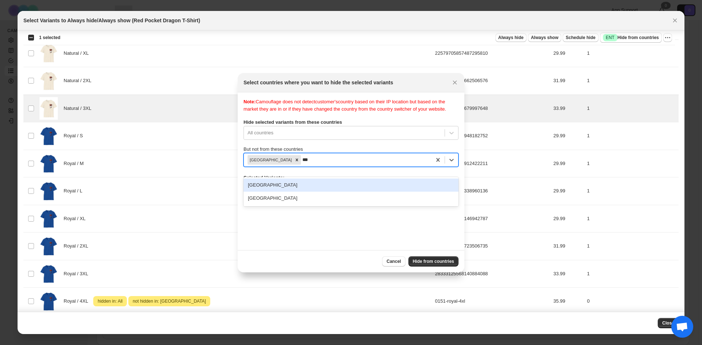
click at [341, 184] on div "[GEOGRAPHIC_DATA]" at bounding box center [350, 185] width 215 height 13
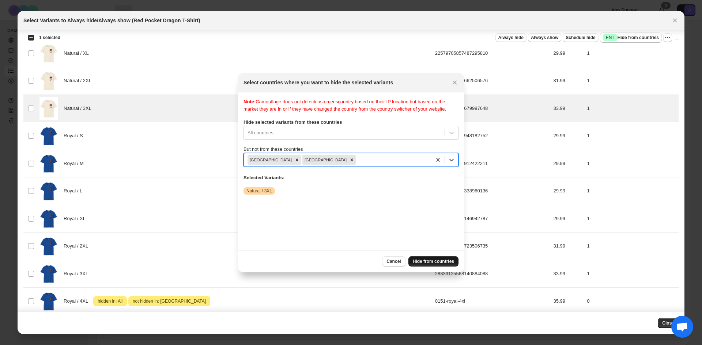
click at [431, 259] on span "Hide from countries" at bounding box center [433, 262] width 41 height 6
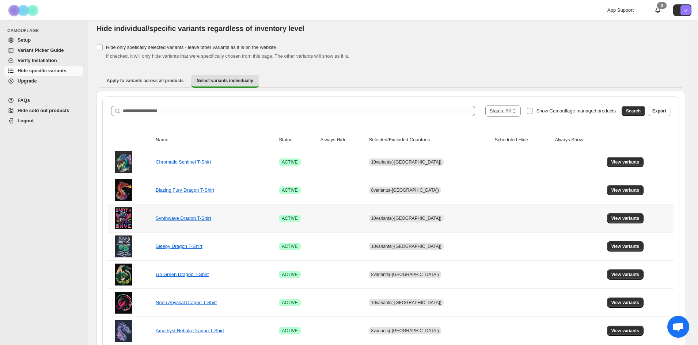
scroll to position [0, 0]
